Goal: Navigation & Orientation: Find specific page/section

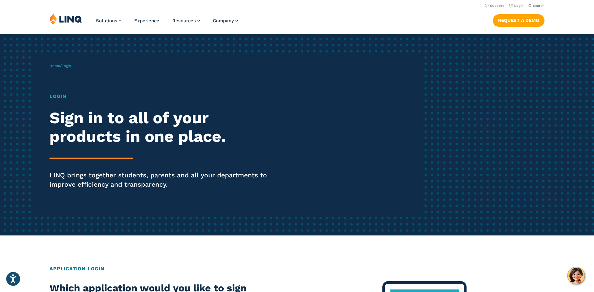
click at [71, 67] on span "Login" at bounding box center [66, 66] width 9 height 4
click at [61, 67] on span "Home / Login" at bounding box center [60, 66] width 21 height 4
click at [518, 7] on link "Login" at bounding box center [516, 6] width 15 height 4
